Goal: Information Seeking & Learning: Learn about a topic

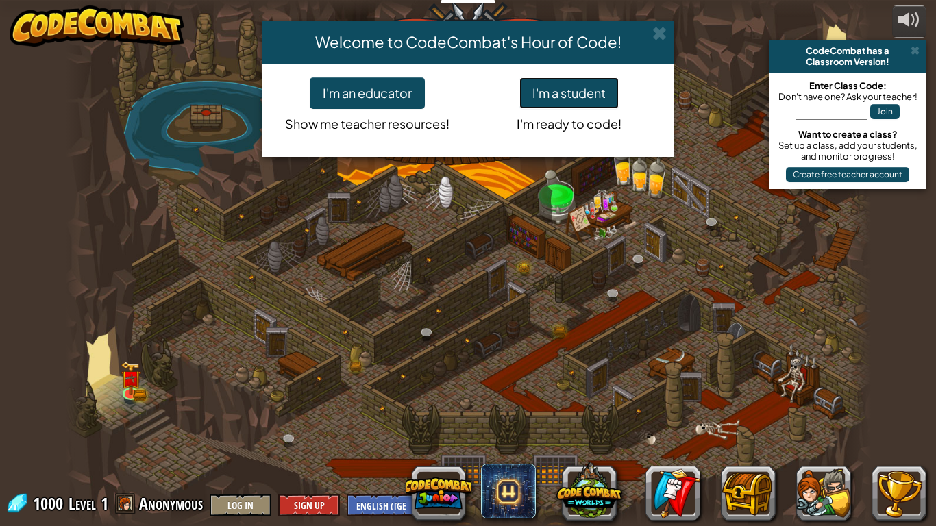
click at [566, 93] on button "I'm a student" at bounding box center [569, 93] width 99 height 32
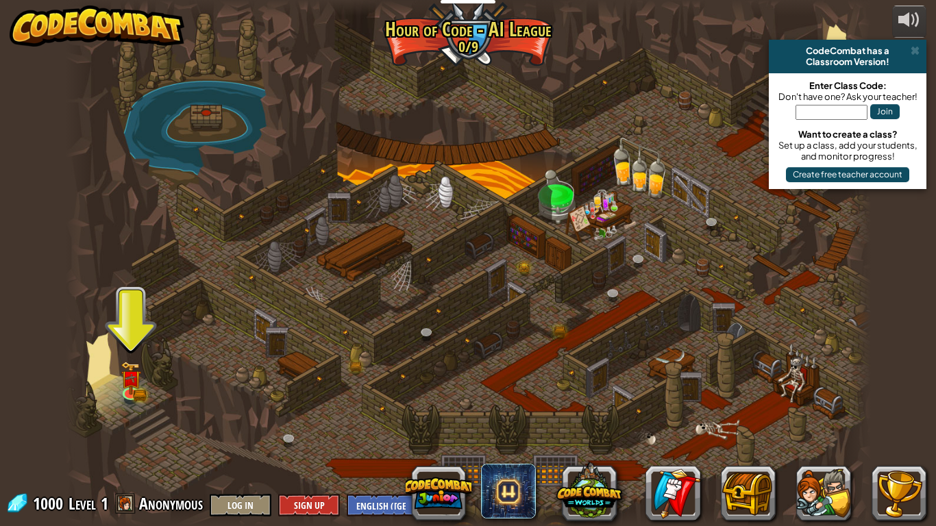
click at [116, 382] on div at bounding box center [468, 263] width 805 height 526
click at [125, 387] on img at bounding box center [130, 370] width 21 height 45
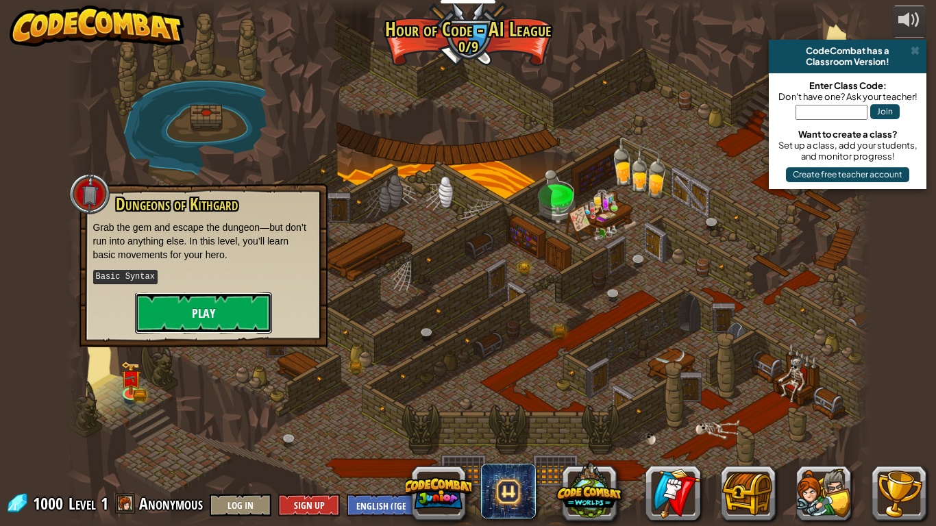
click at [216, 312] on button "Play" at bounding box center [203, 313] width 137 height 41
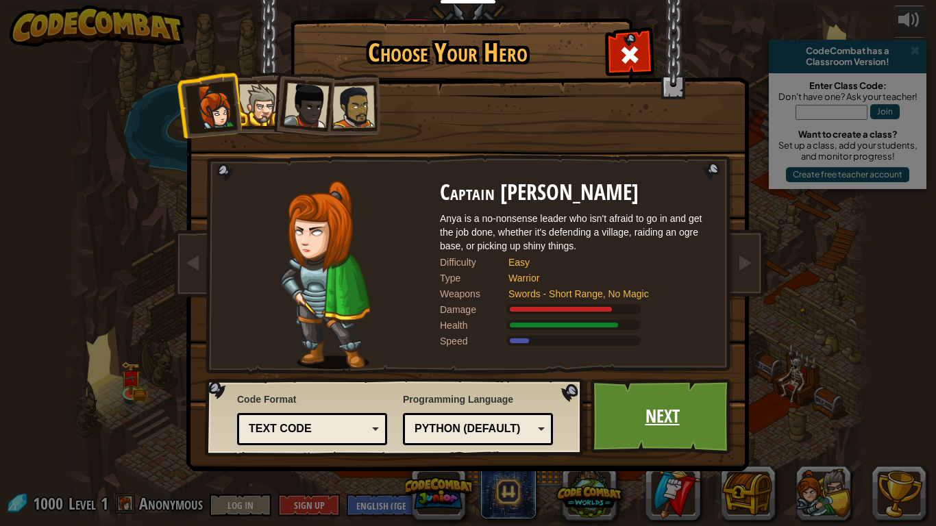
click at [629, 411] on link "Next" at bounding box center [662, 416] width 143 height 75
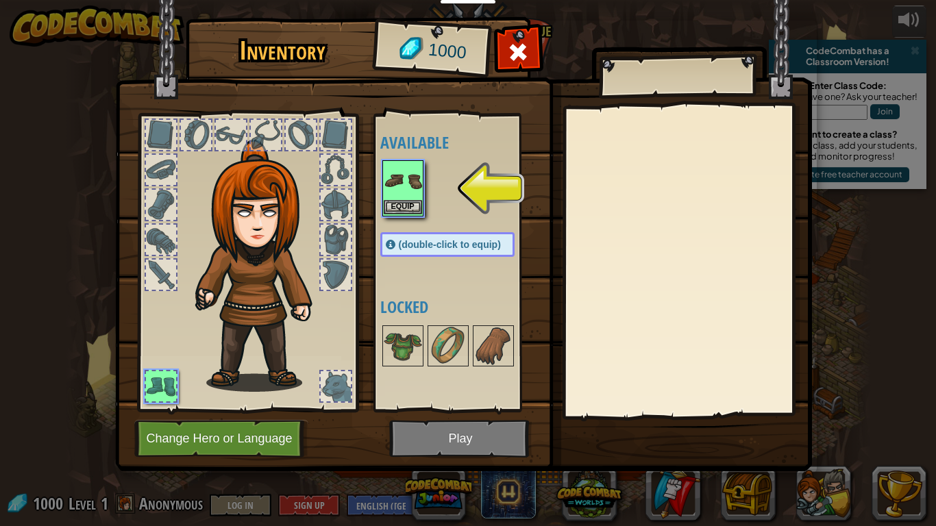
click at [406, 186] on img at bounding box center [403, 181] width 38 height 38
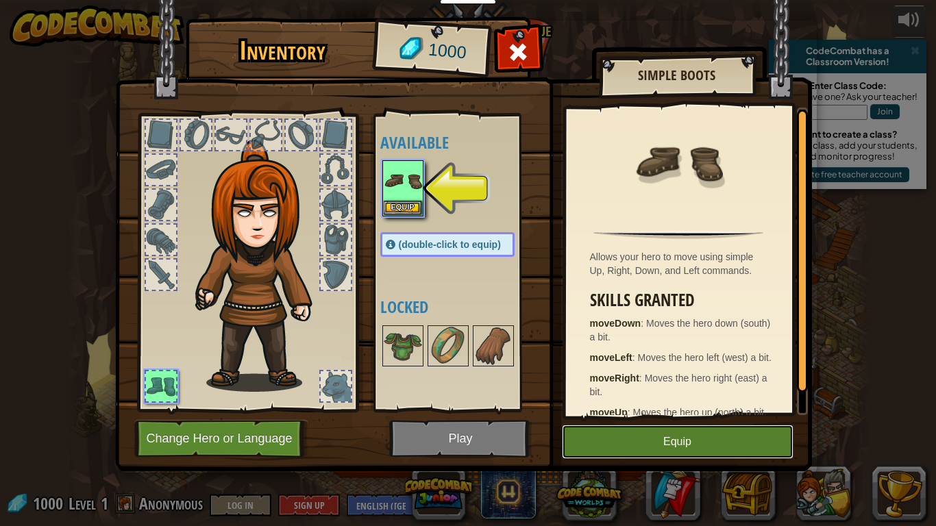
click at [631, 428] on button "Equip" at bounding box center [678, 442] width 232 height 34
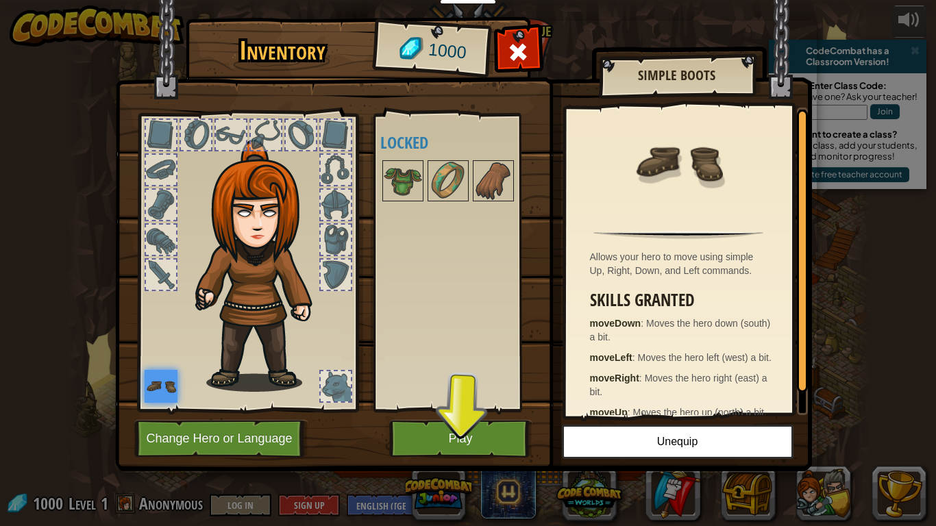
click at [481, 417] on img at bounding box center [463, 223] width 697 height 498
click at [466, 435] on button "Play" at bounding box center [460, 439] width 143 height 38
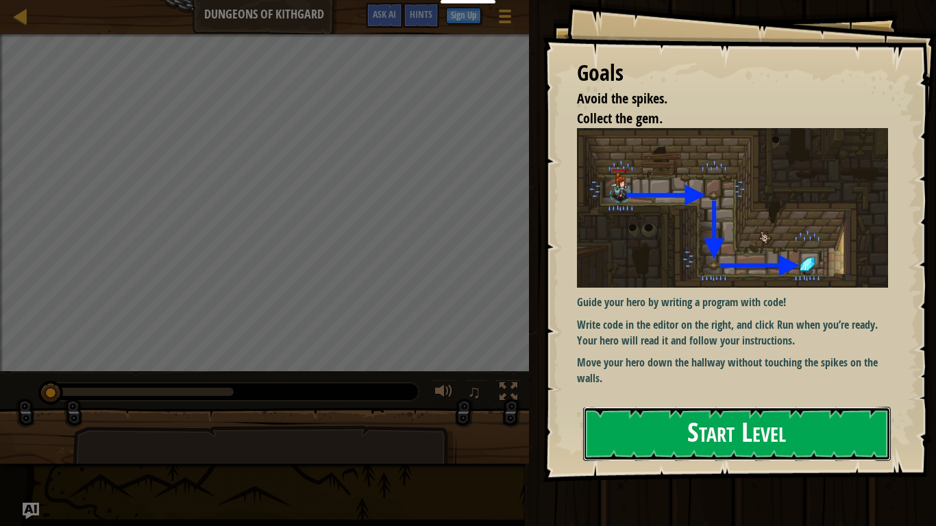
click at [771, 411] on button "Start Level" at bounding box center [737, 434] width 308 height 54
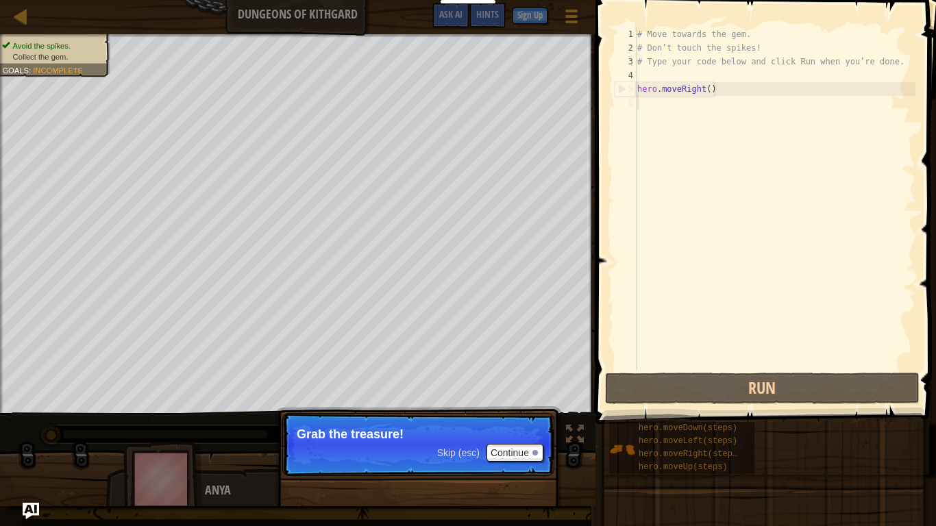
click at [428, 414] on p "Skip (esc) Continue Grab the treasure!" at bounding box center [418, 444] width 272 height 63
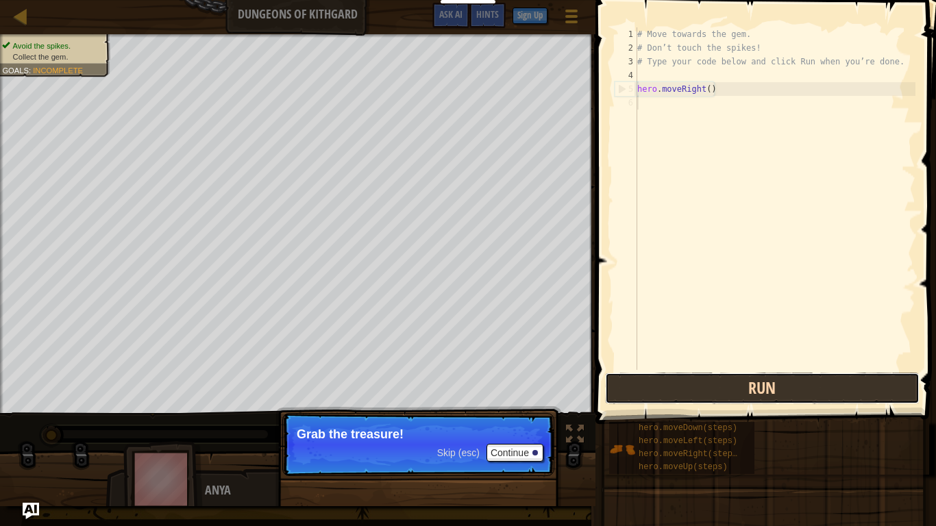
click at [765, 384] on button "Run" at bounding box center [762, 389] width 315 height 32
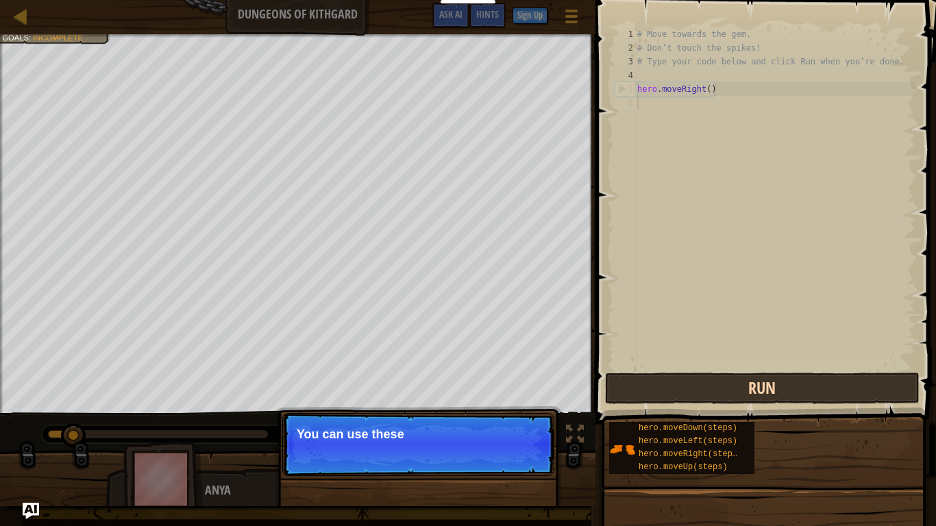
scroll to position [6, 0]
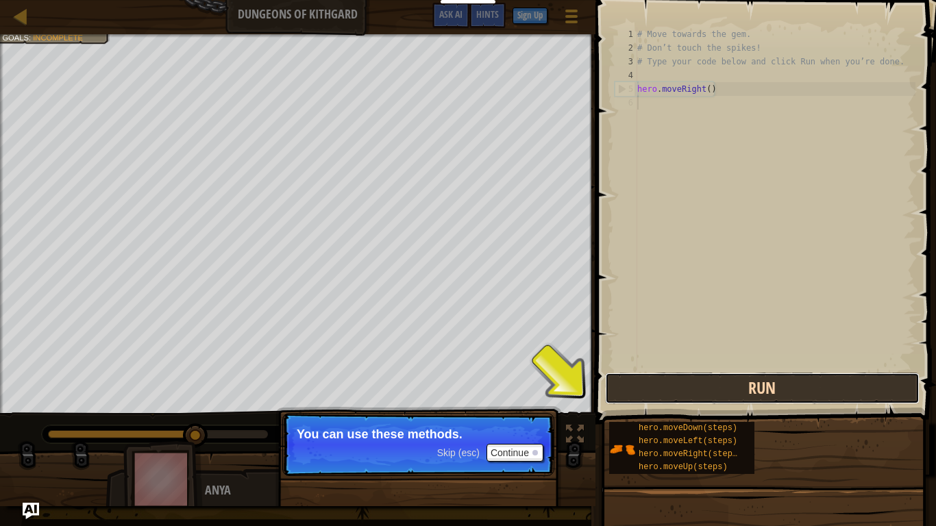
click at [765, 386] on button "Run" at bounding box center [762, 389] width 315 height 32
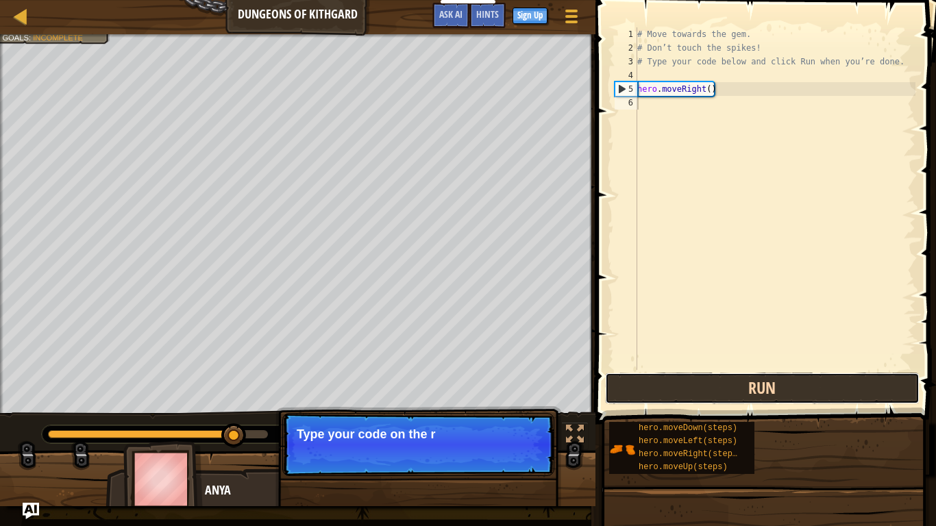
click at [765, 386] on button "Run" at bounding box center [762, 389] width 315 height 32
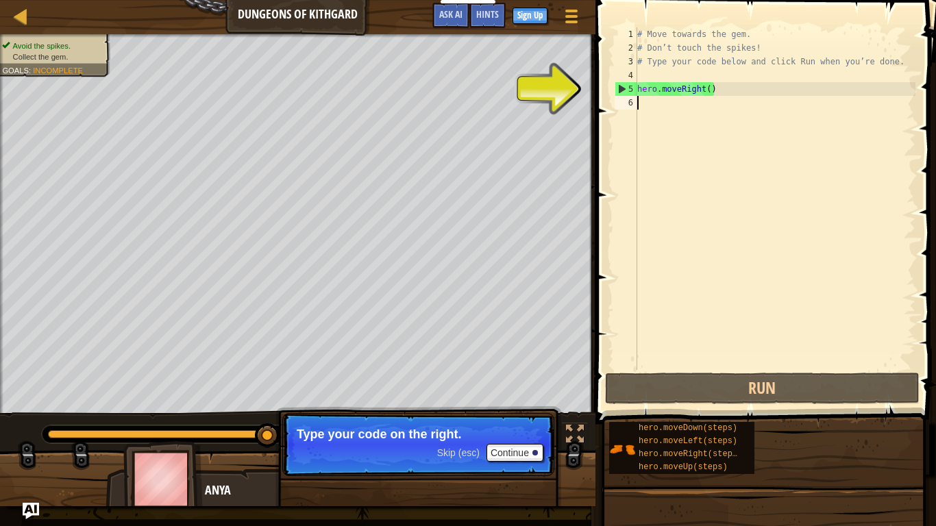
click at [696, 107] on div "# Move towards the gem. # Don’t touch the spikes! # Type your code below and cl…" at bounding box center [775, 212] width 281 height 370
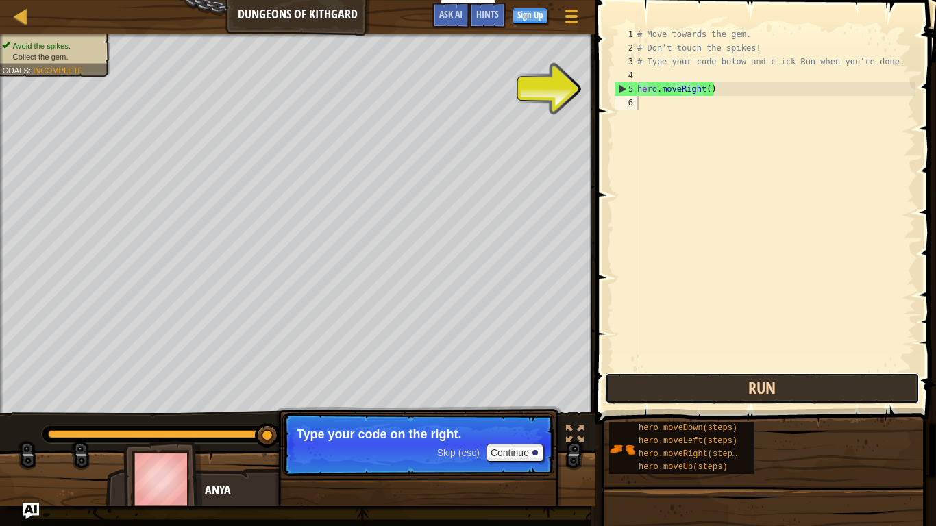
click at [633, 394] on button "Run" at bounding box center [762, 389] width 315 height 32
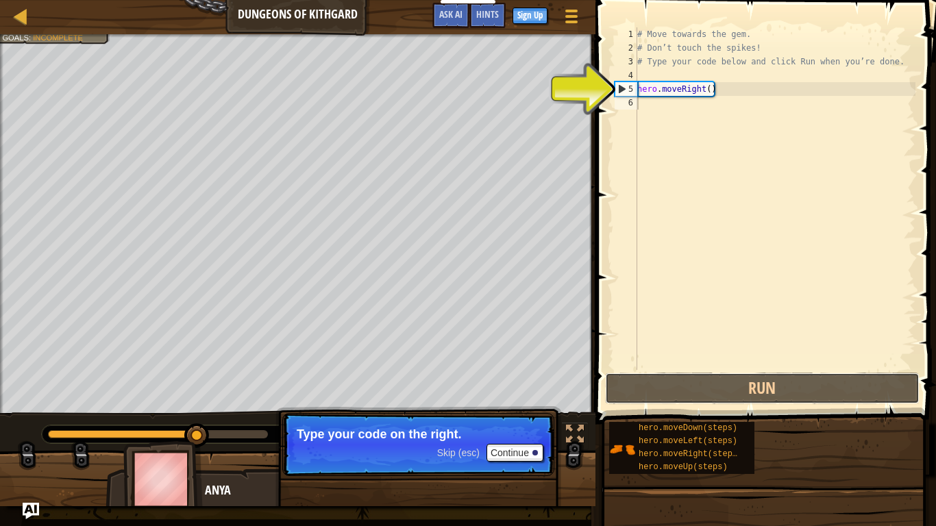
drag, startPoint x: 633, startPoint y: 394, endPoint x: 669, endPoint y: 406, distance: 37.5
click at [669, 406] on div "1 2 3 4 5 6 # Move towards the gem. # Don’t touch the spikes! # Type your code …" at bounding box center [764, 239] width 345 height 465
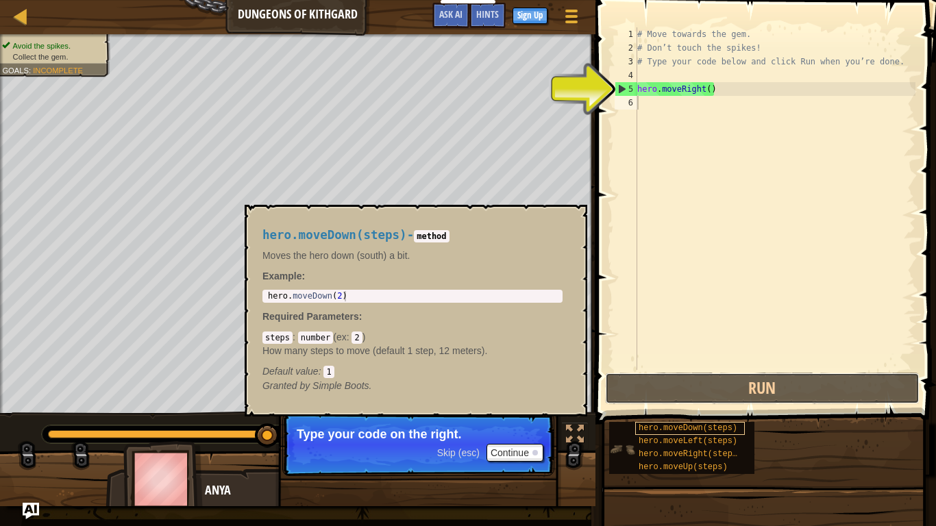
drag, startPoint x: 667, startPoint y: 403, endPoint x: 684, endPoint y: 426, distance: 28.4
click at [684, 426] on div "Hints 1 2 3 4 5 6 # Move towards the gem. # Don’t touch the spikes! # Type your…" at bounding box center [764, 260] width 345 height 520
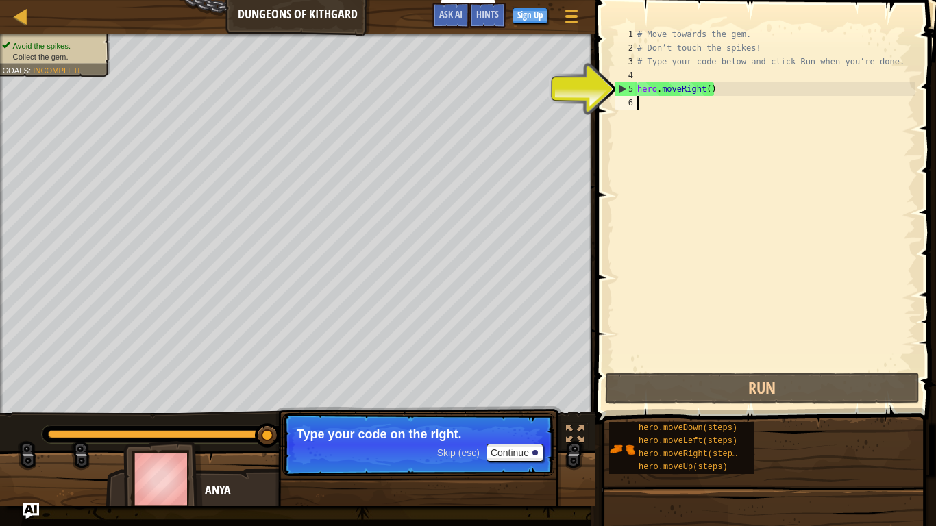
click at [656, 84] on div "# Move towards the gem. # Don’t touch the spikes! # Type your code below and cl…" at bounding box center [775, 212] width 281 height 370
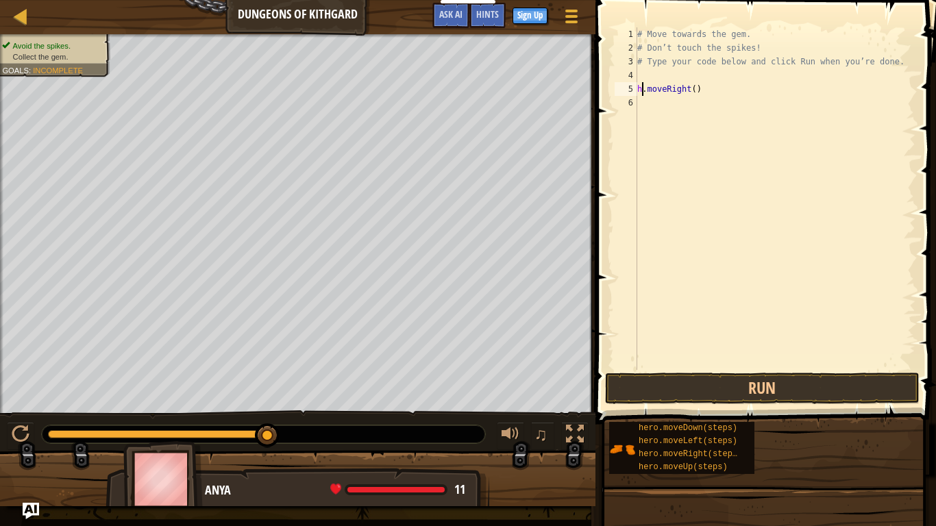
scroll to position [6, 8]
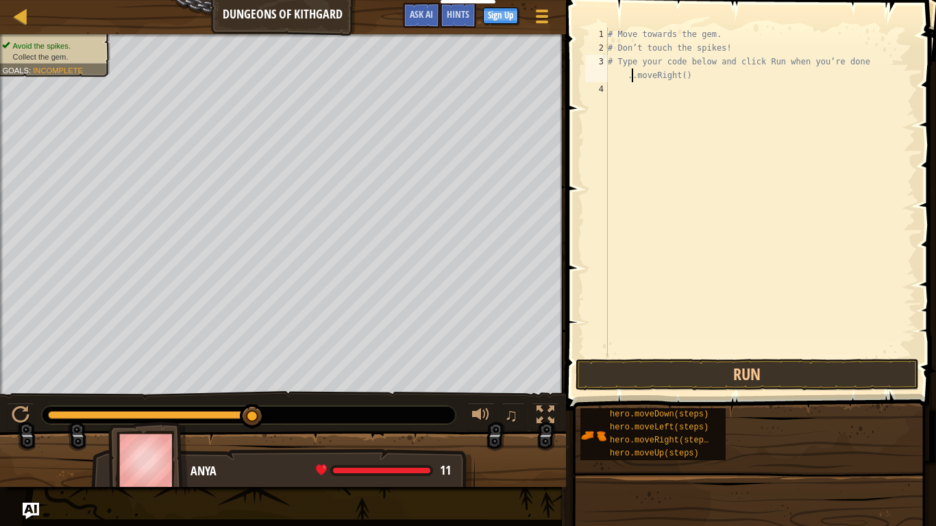
type textarea "# Type your code below and click Run when you’re done..moveRight()"
click at [727, 376] on button "Run" at bounding box center [747, 375] width 343 height 32
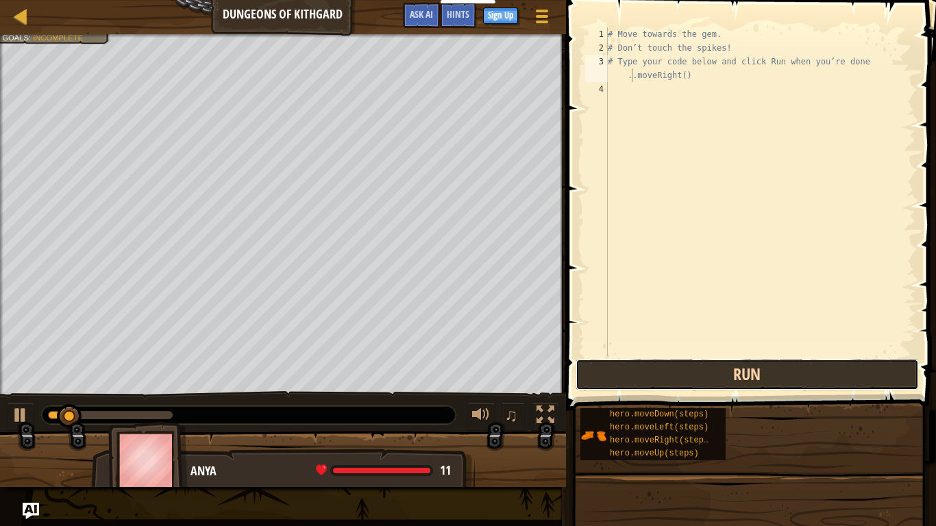
drag, startPoint x: 727, startPoint y: 376, endPoint x: 732, endPoint y: 383, distance: 9.3
click at [732, 383] on button "Run" at bounding box center [747, 375] width 343 height 32
click at [732, 382] on button "Run" at bounding box center [747, 375] width 343 height 32
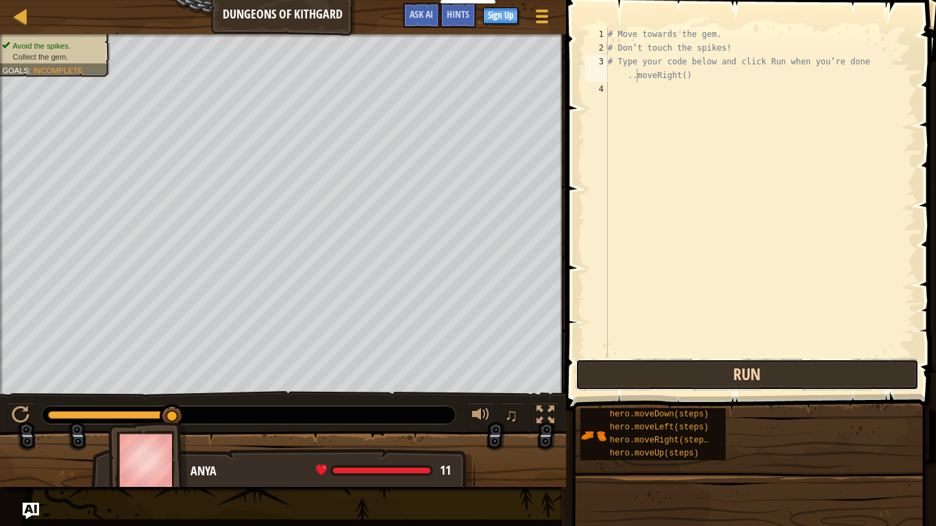
click at [625, 375] on button "Run" at bounding box center [747, 375] width 343 height 32
click at [624, 375] on button "Run" at bounding box center [747, 375] width 343 height 32
